Goal: Task Accomplishment & Management: Manage account settings

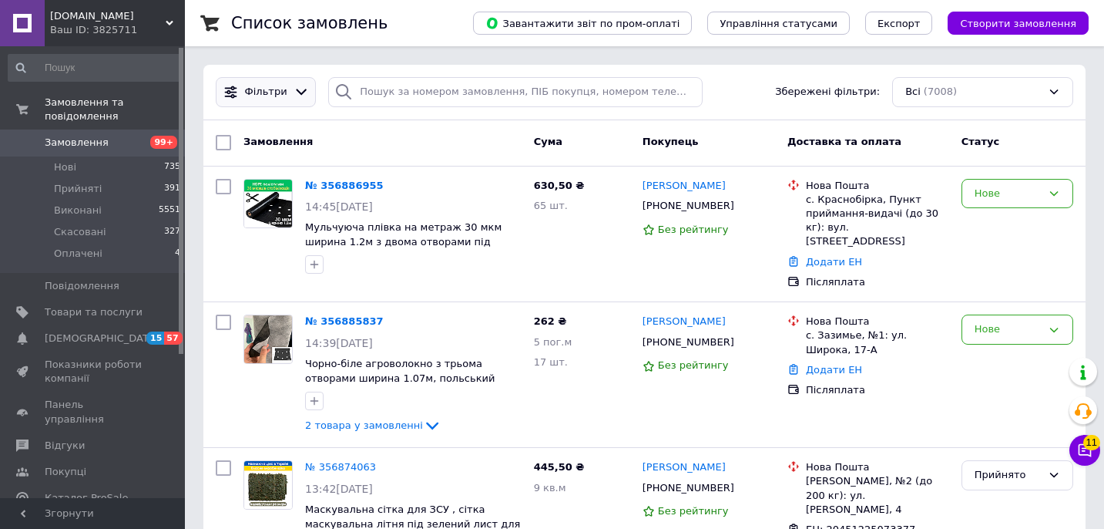
click at [294, 99] on div "Фільтри" at bounding box center [266, 92] width 100 height 30
click at [294, 98] on icon at bounding box center [302, 92] width 16 height 16
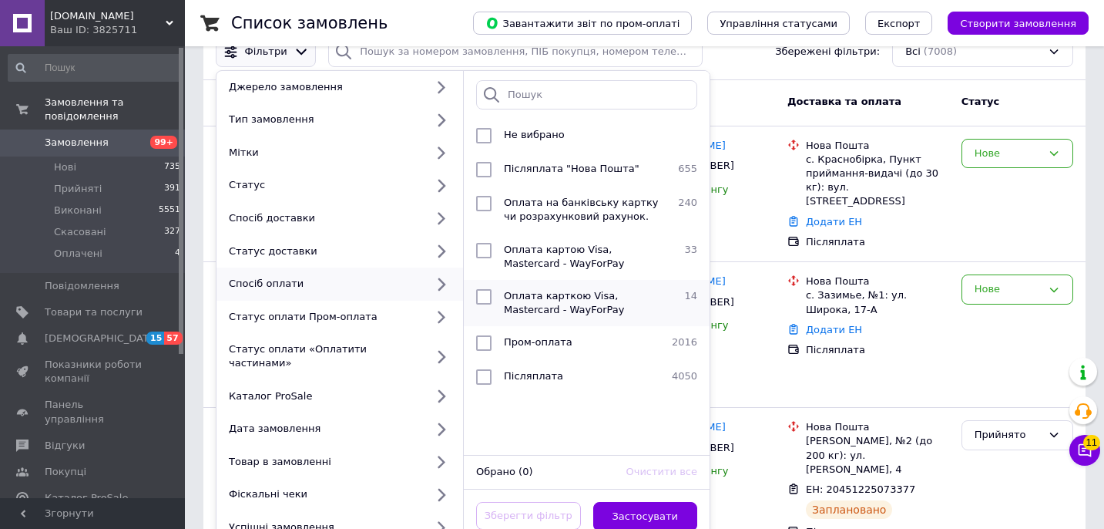
scroll to position [2, 0]
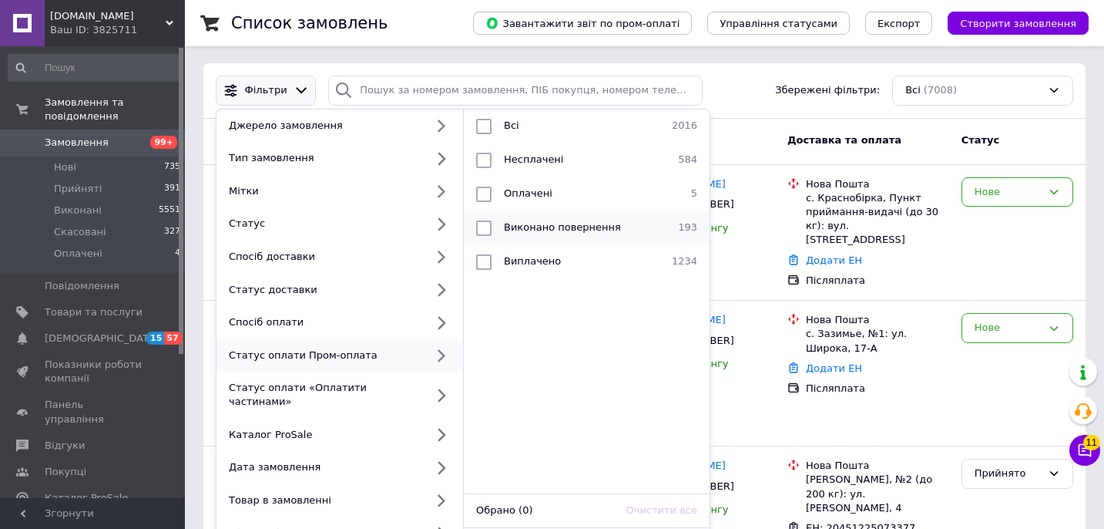
click at [489, 233] on input "checkbox" at bounding box center [483, 227] width 15 height 15
checkbox input "true"
click at [485, 195] on input "checkbox" at bounding box center [483, 193] width 15 height 15
checkbox input "true"
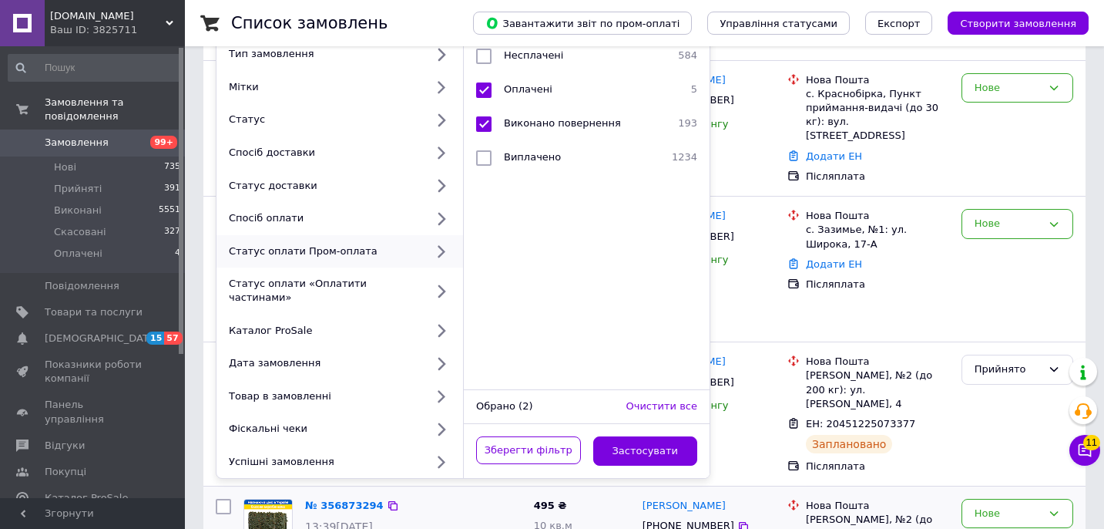
scroll to position [118, 0]
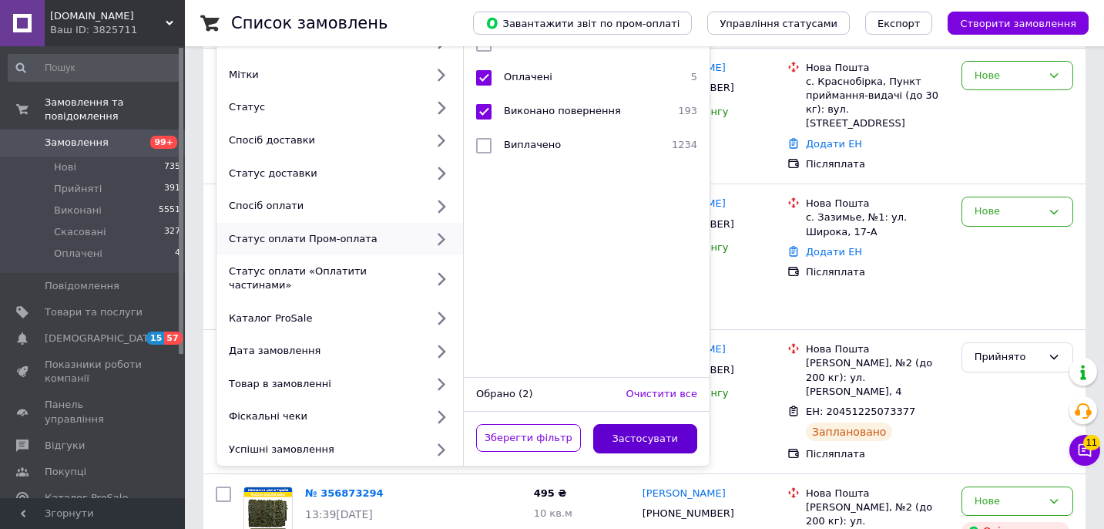
click at [633, 424] on button "Застосувати" at bounding box center [645, 439] width 105 height 30
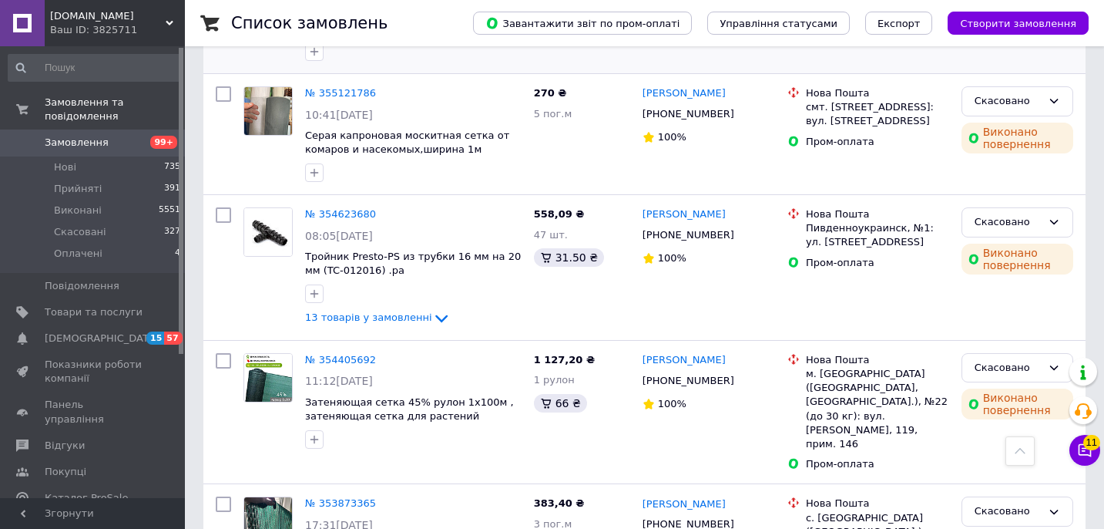
scroll to position [1213, 0]
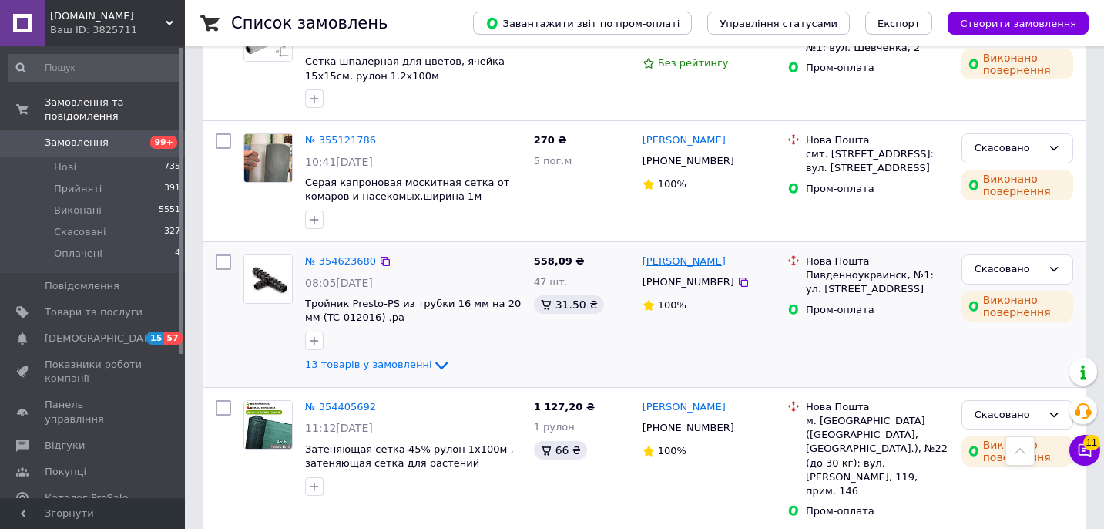
drag, startPoint x: 735, startPoint y: 209, endPoint x: 686, endPoint y: 207, distance: 49.3
click at [686, 253] on div "[PERSON_NAME]" at bounding box center [709, 262] width 136 height 18
click at [747, 253] on div "[PERSON_NAME]" at bounding box center [709, 262] width 136 height 18
drag, startPoint x: 737, startPoint y: 206, endPoint x: 693, endPoint y: 207, distance: 43.9
click at [693, 253] on div "[PERSON_NAME]" at bounding box center [709, 262] width 136 height 18
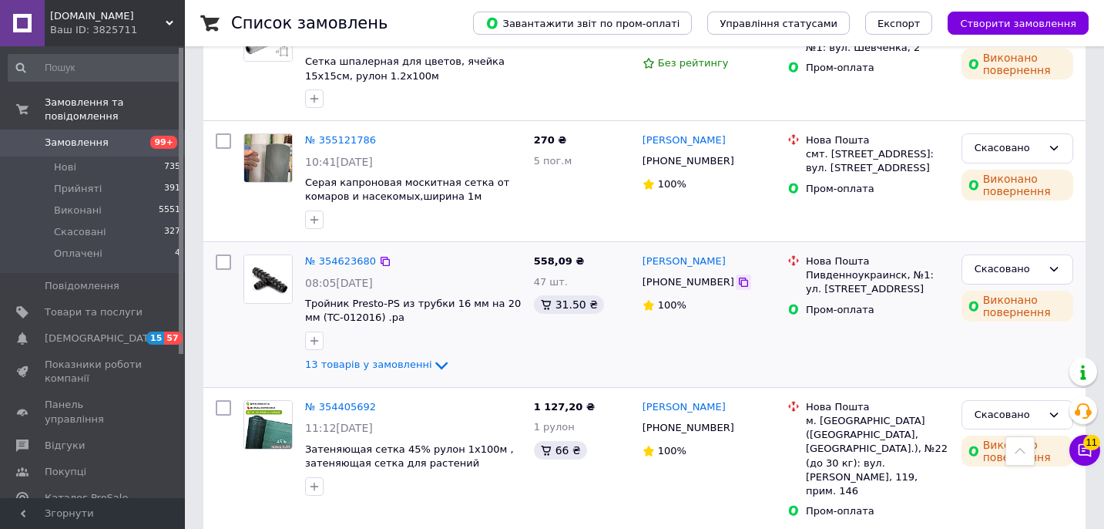
click at [737, 276] on icon at bounding box center [743, 282] width 12 height 12
click at [432, 356] on icon at bounding box center [441, 365] width 18 height 18
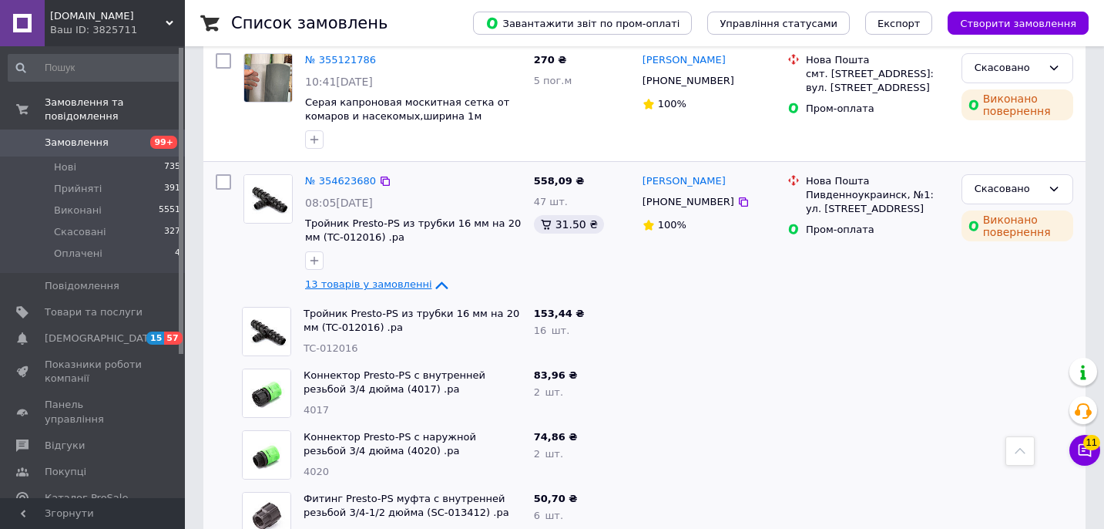
scroll to position [1180, 0]
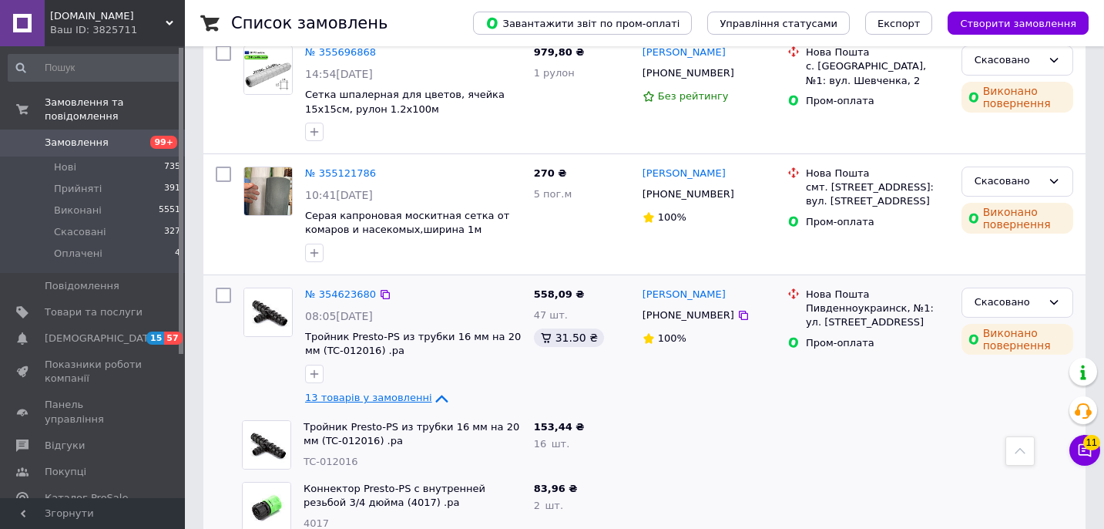
click at [432, 389] on icon at bounding box center [441, 398] width 18 height 18
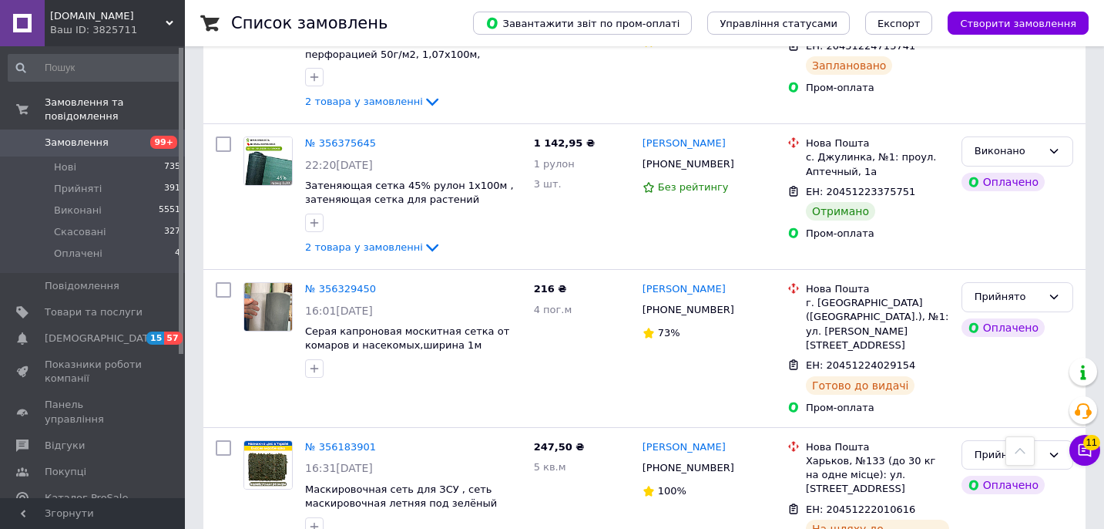
scroll to position [0, 0]
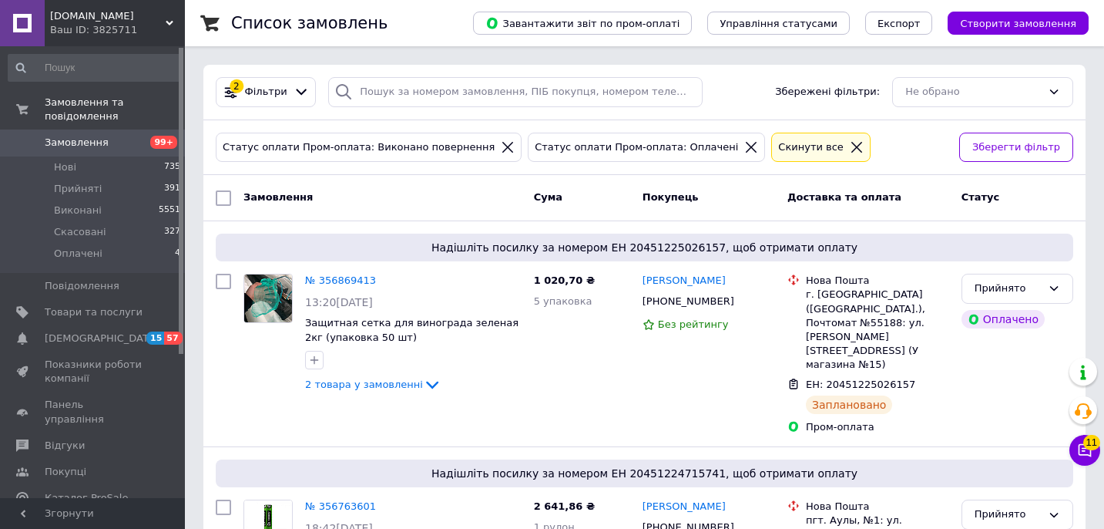
click at [746, 148] on icon at bounding box center [751, 147] width 11 height 11
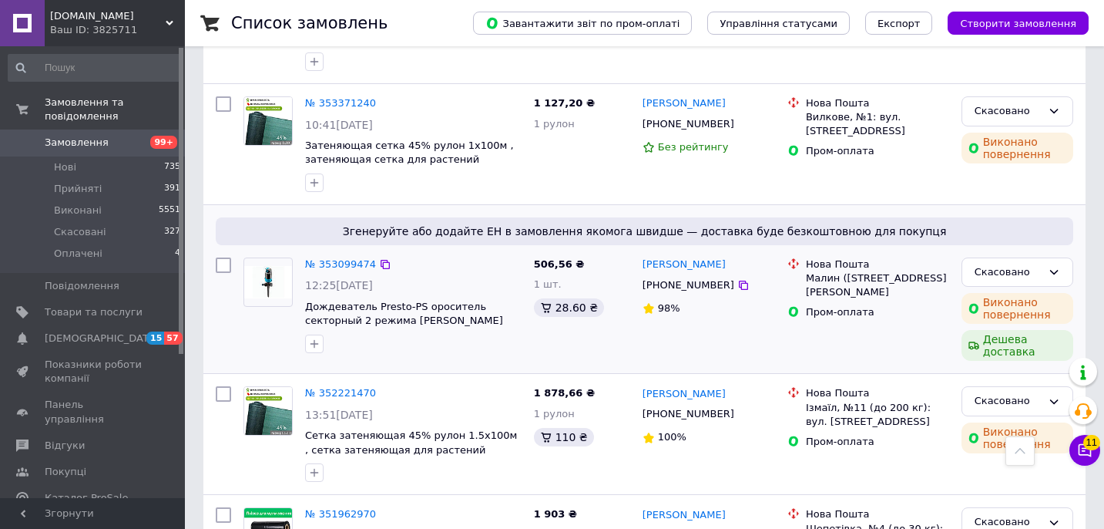
scroll to position [1360, 0]
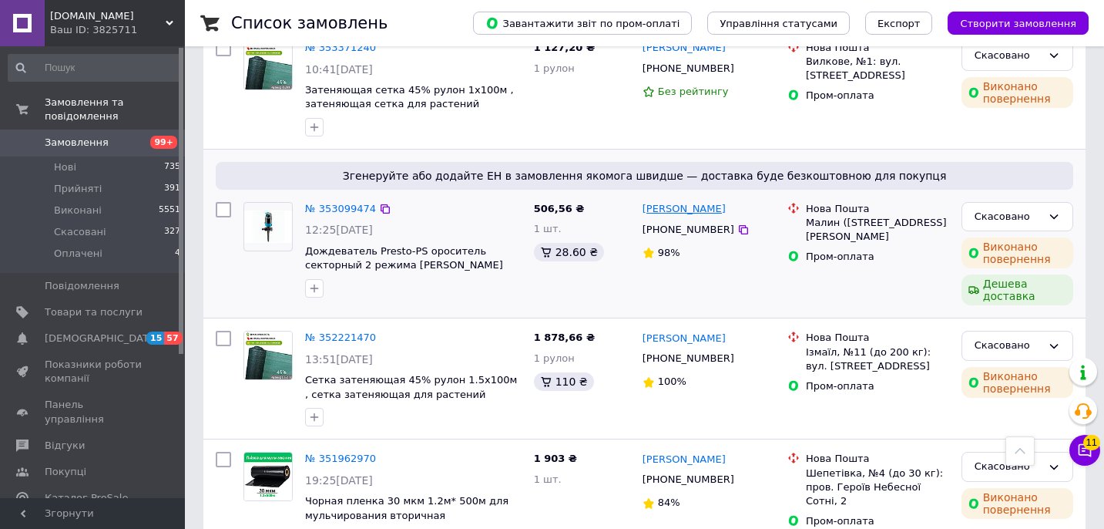
drag, startPoint x: 723, startPoint y: 148, endPoint x: 678, endPoint y: 149, distance: 44.7
click at [678, 200] on div "[PERSON_NAME]" at bounding box center [709, 209] width 136 height 18
copy link "[PERSON_NAME]"
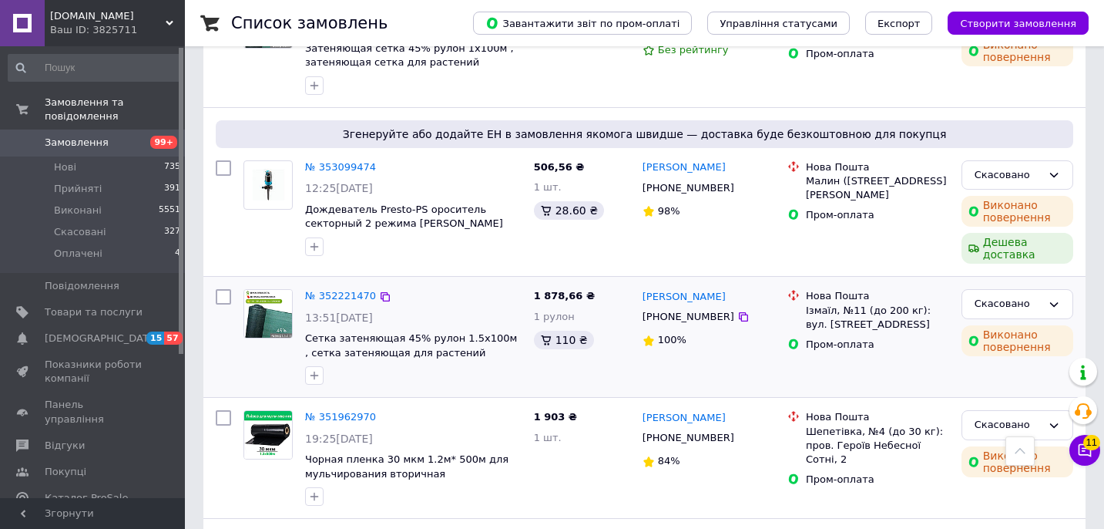
scroll to position [1435, 0]
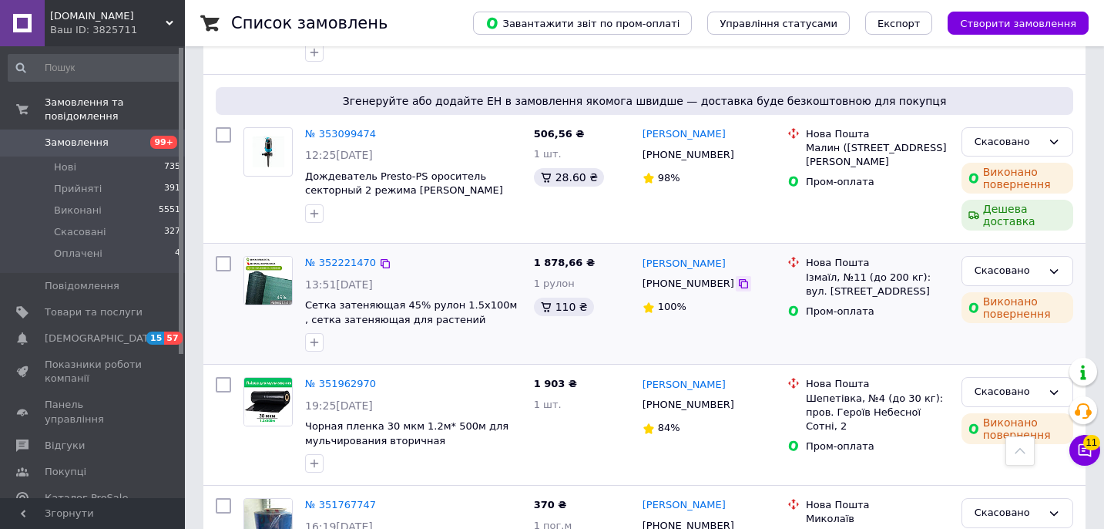
click at [737, 277] on icon at bounding box center [743, 283] width 12 height 12
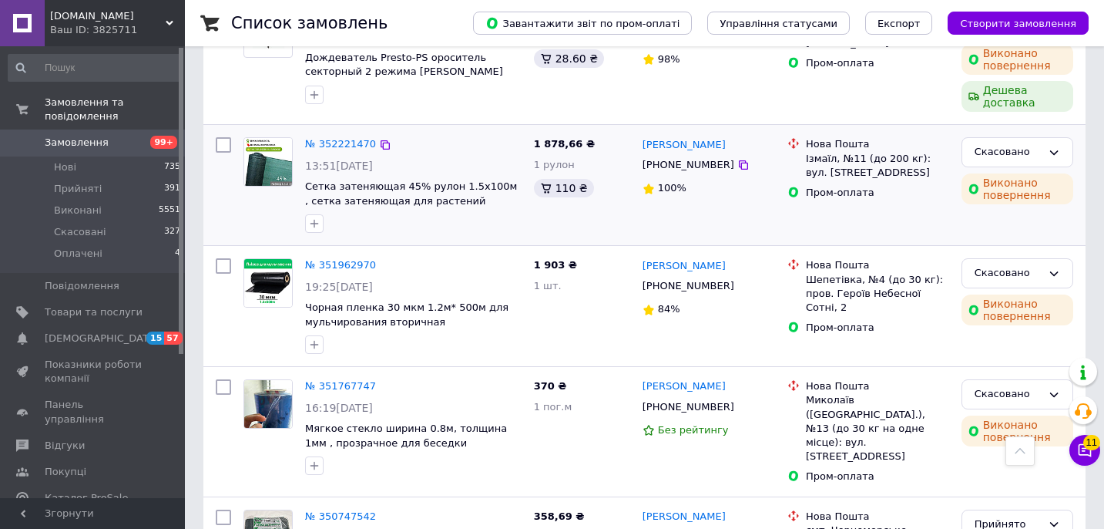
scroll to position [1566, 0]
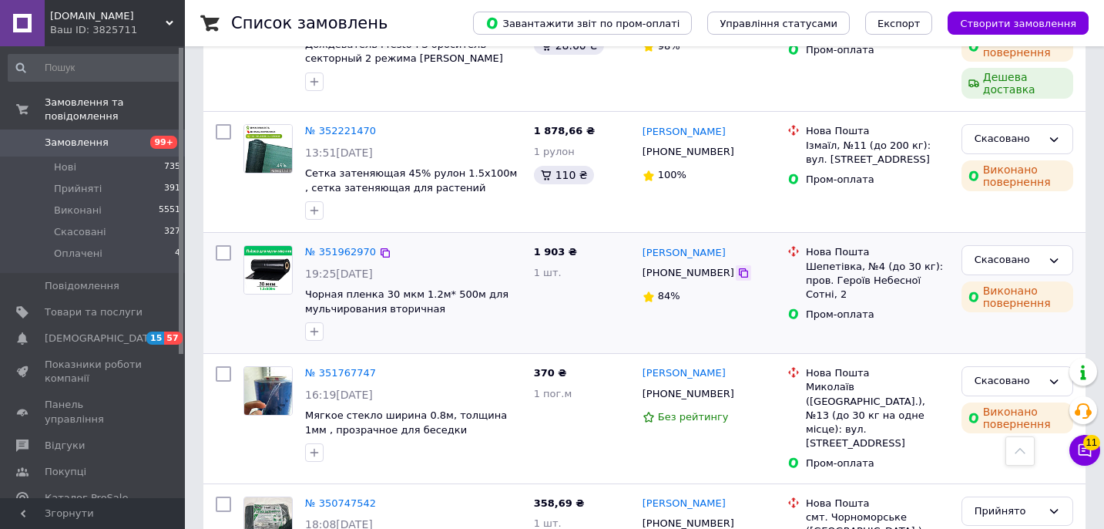
click at [737, 267] on icon at bounding box center [743, 273] width 12 height 12
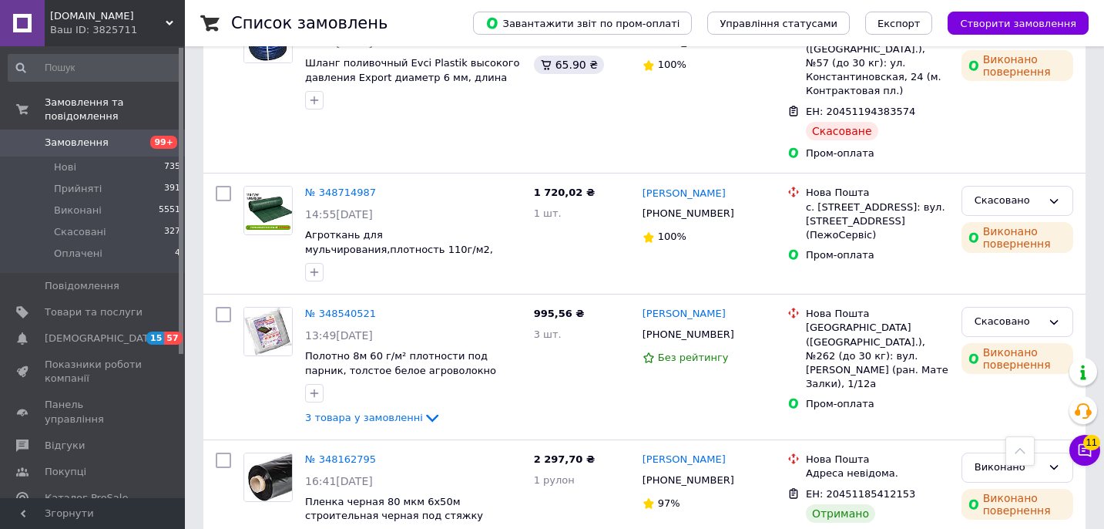
scroll to position [2329, 0]
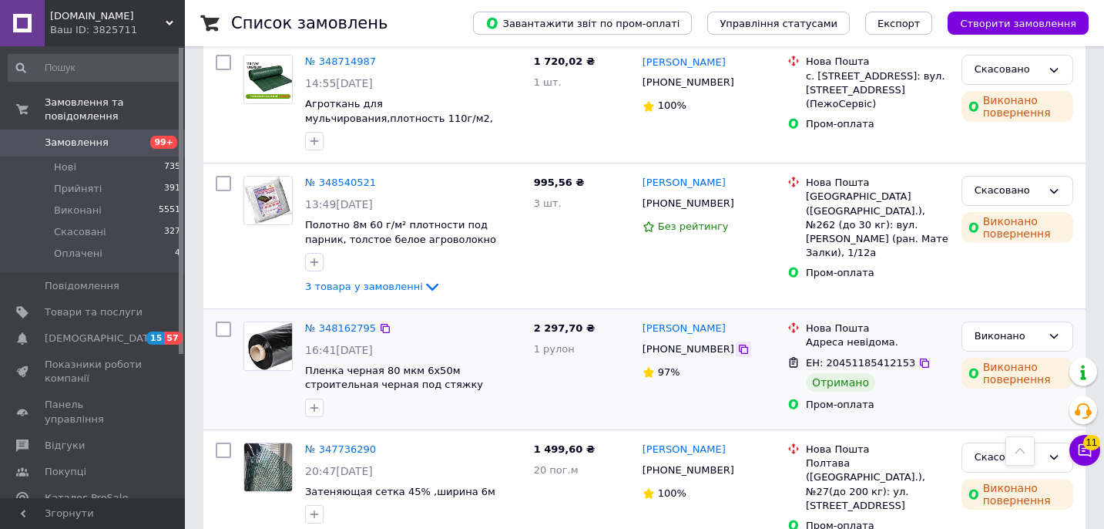
click at [737, 343] on icon at bounding box center [743, 349] width 12 height 12
